Goal: Task Accomplishment & Management: Use online tool/utility

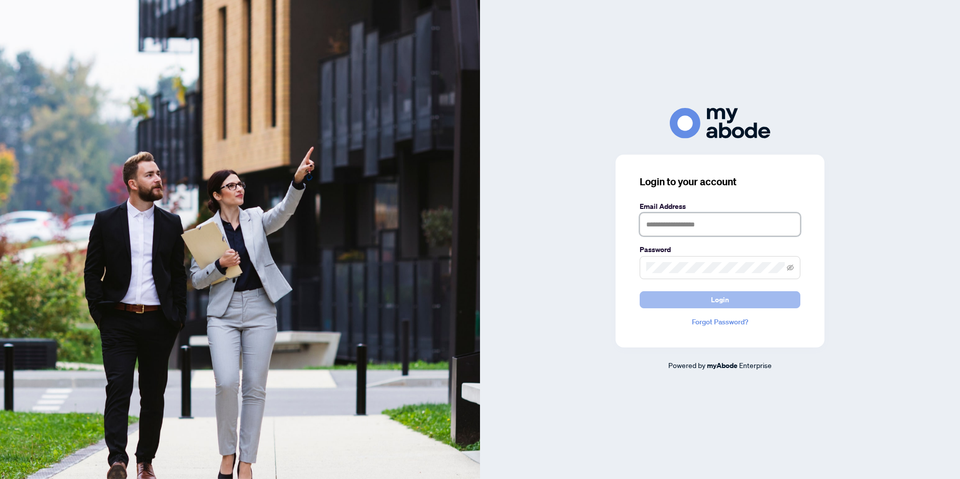
type input "**********"
click at [719, 300] on span "Login" at bounding box center [720, 300] width 18 height 16
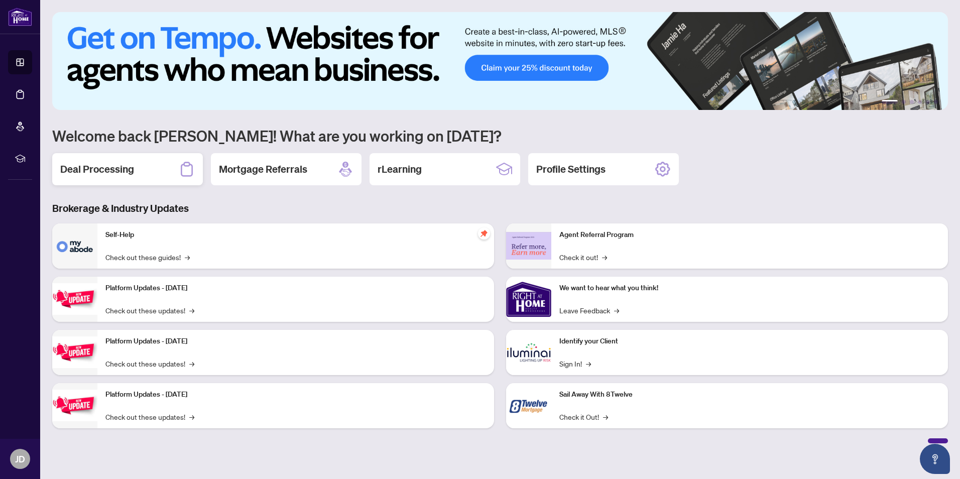
click at [80, 174] on h2 "Deal Processing" at bounding box center [97, 169] width 74 height 14
